Goal: Entertainment & Leisure: Consume media (video, audio)

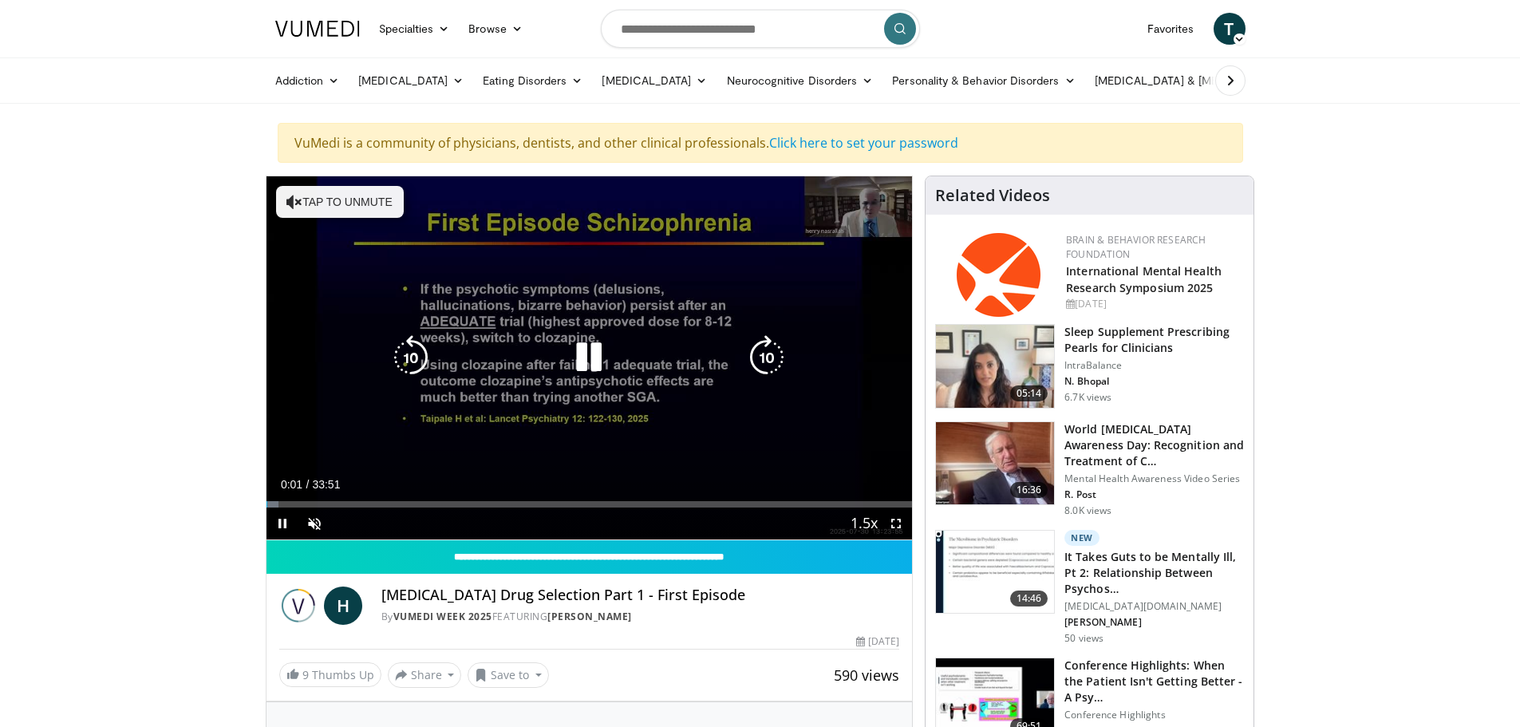
click at [376, 214] on button "Tap to unmute" at bounding box center [340, 202] width 128 height 32
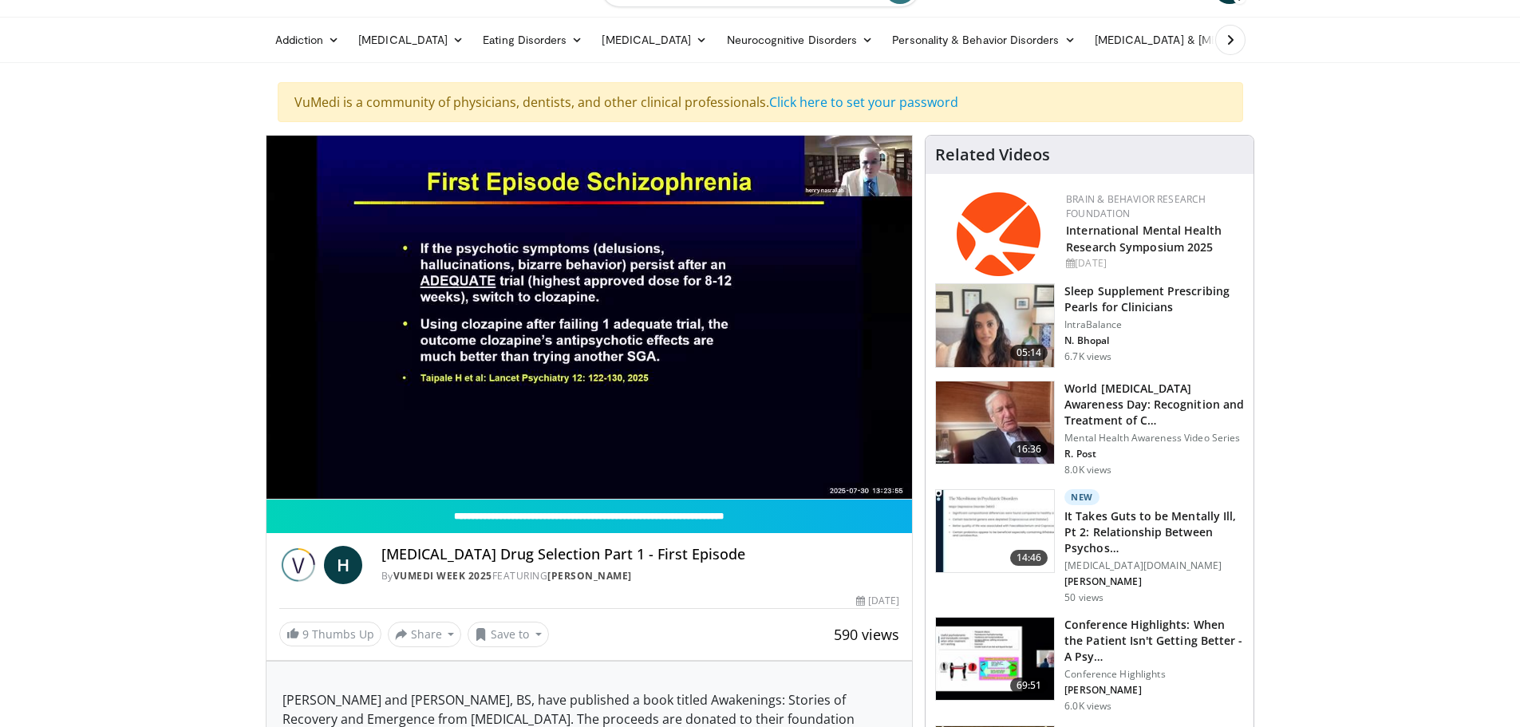
scroll to position [80, 0]
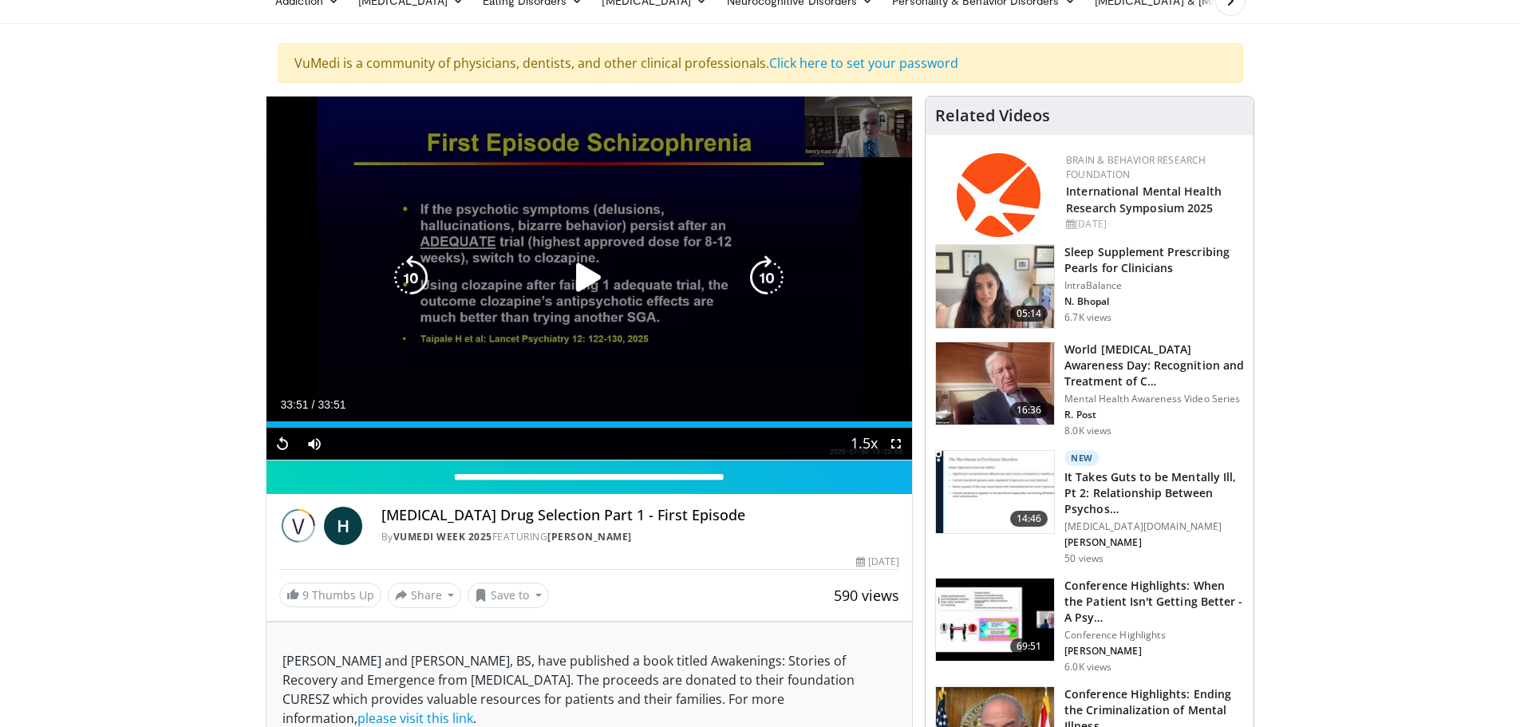
click at [508, 306] on div "10 seconds Tap to unmute" at bounding box center [589, 278] width 646 height 363
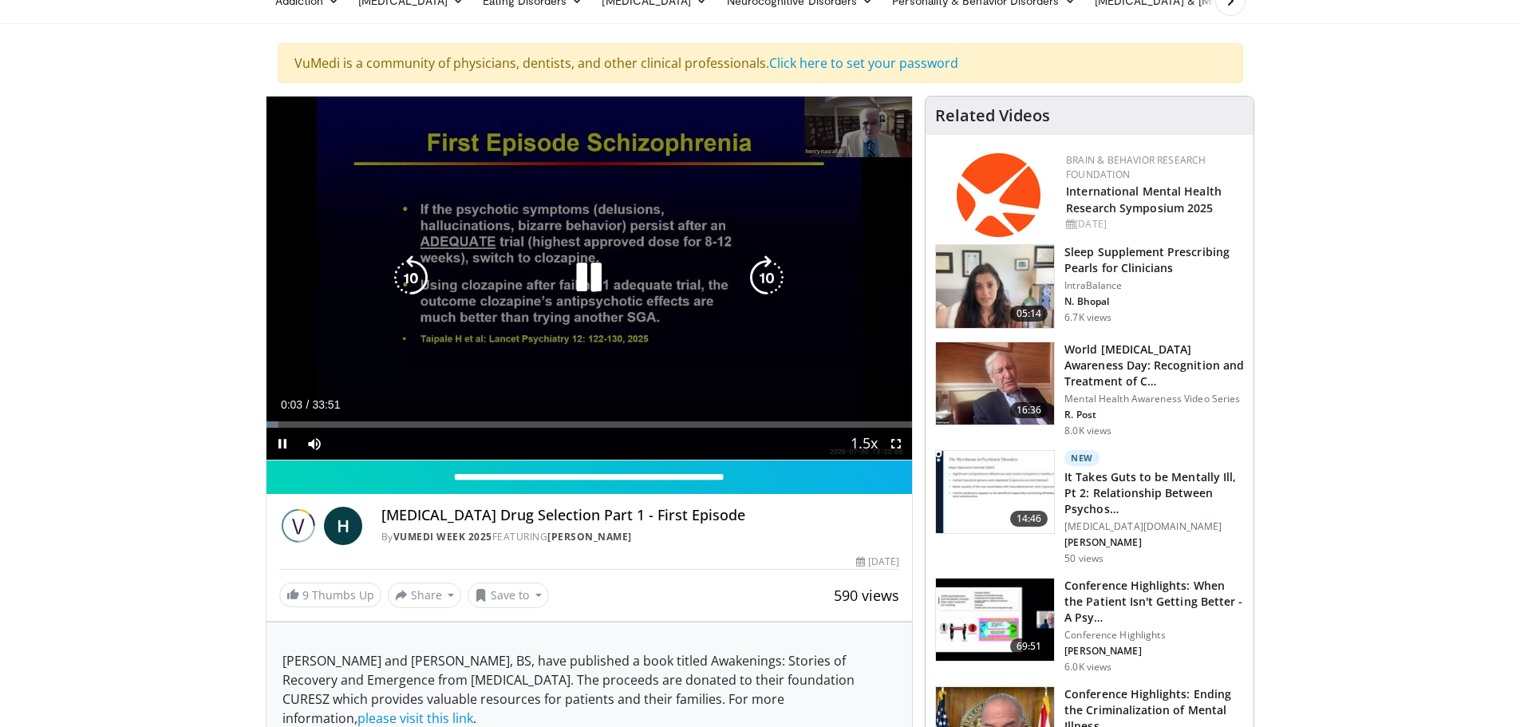
click at [591, 275] on icon "Video Player" at bounding box center [588, 277] width 45 height 45
click at [639, 317] on div "10 seconds Tap to unmute" at bounding box center [589, 278] width 646 height 363
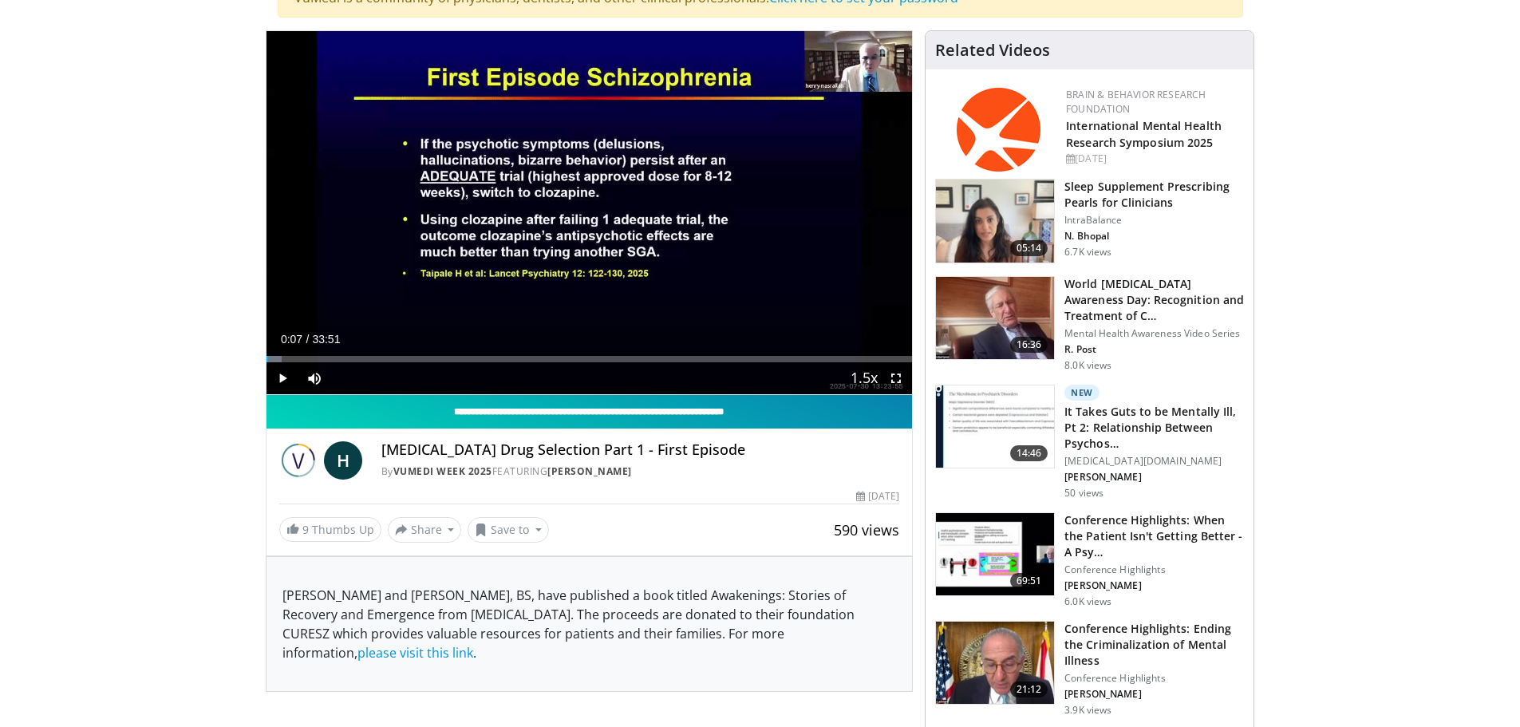
scroll to position [239, 0]
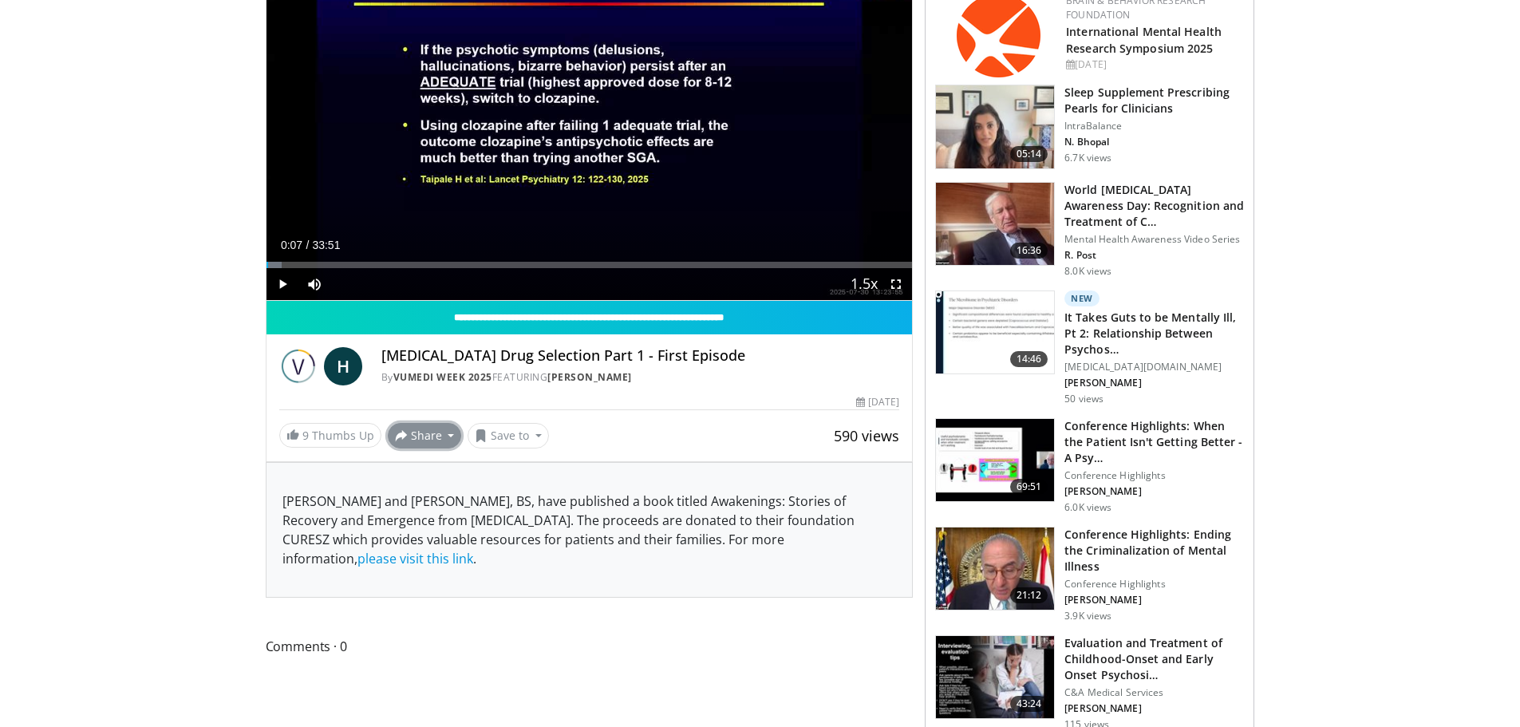
click at [426, 436] on button "Share" at bounding box center [425, 436] width 74 height 26
click at [425, 467] on span "E-mail" at bounding box center [422, 471] width 45 height 18
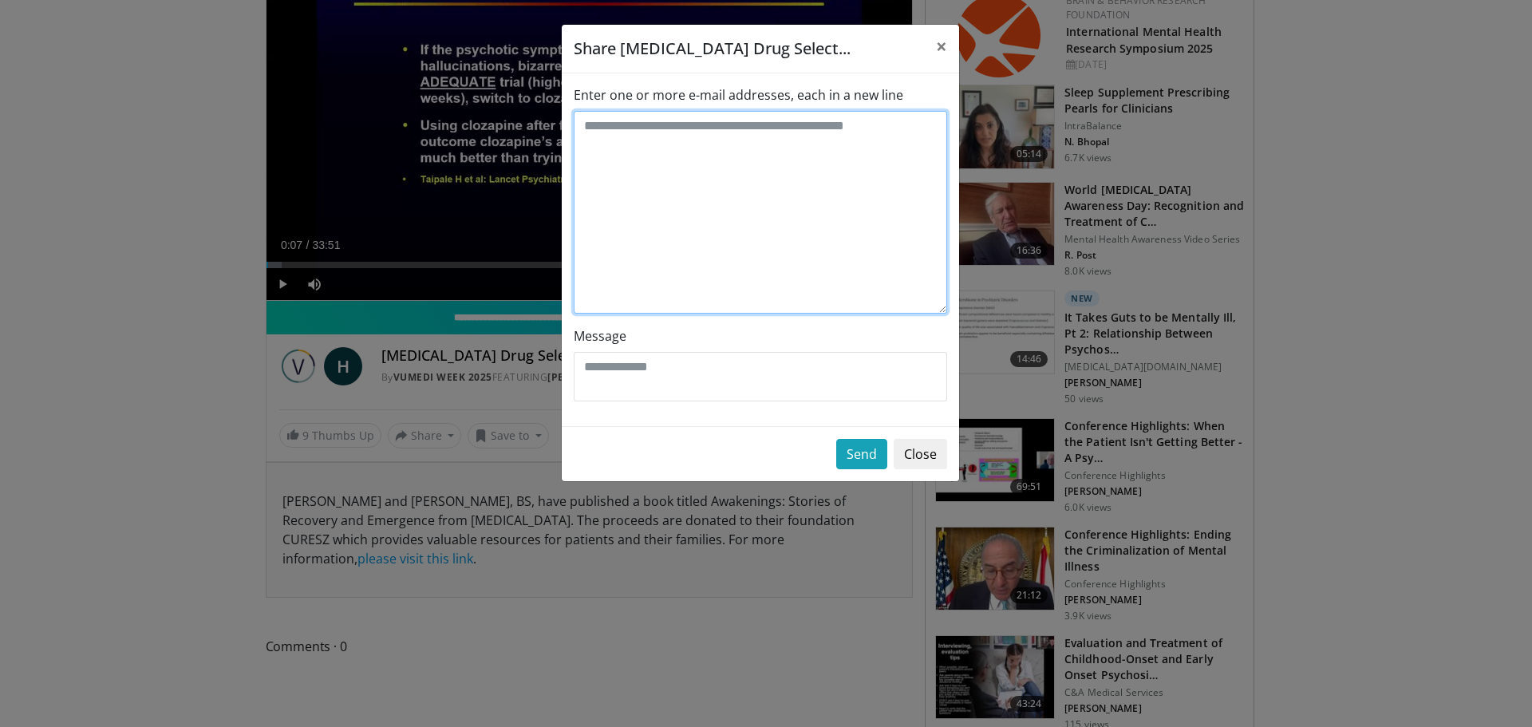
click at [651, 132] on textarea "Enter one or more e-mail addresses, each in a new line" at bounding box center [760, 212] width 373 height 203
click at [939, 44] on span "×" at bounding box center [941, 46] width 11 height 26
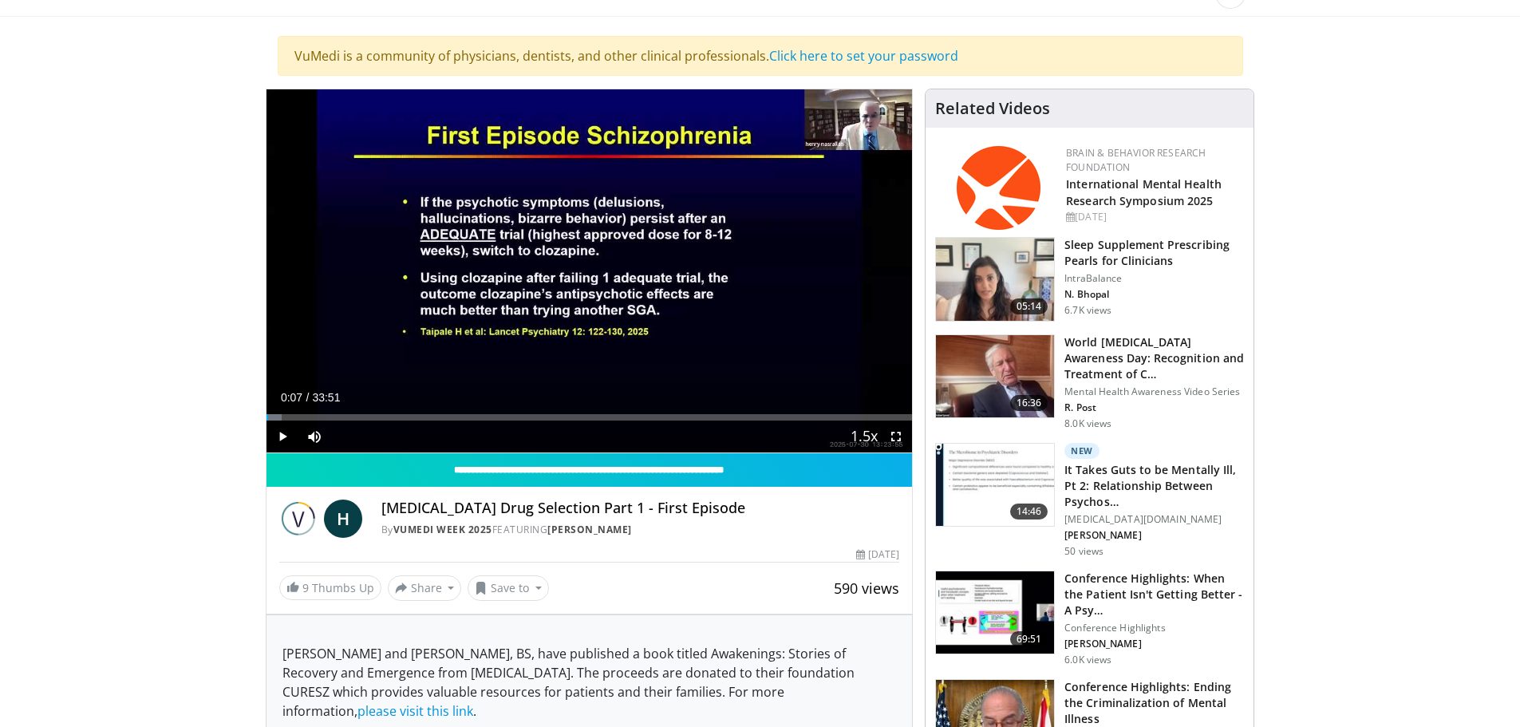
scroll to position [0, 0]
